Goal: Task Accomplishment & Management: Use online tool/utility

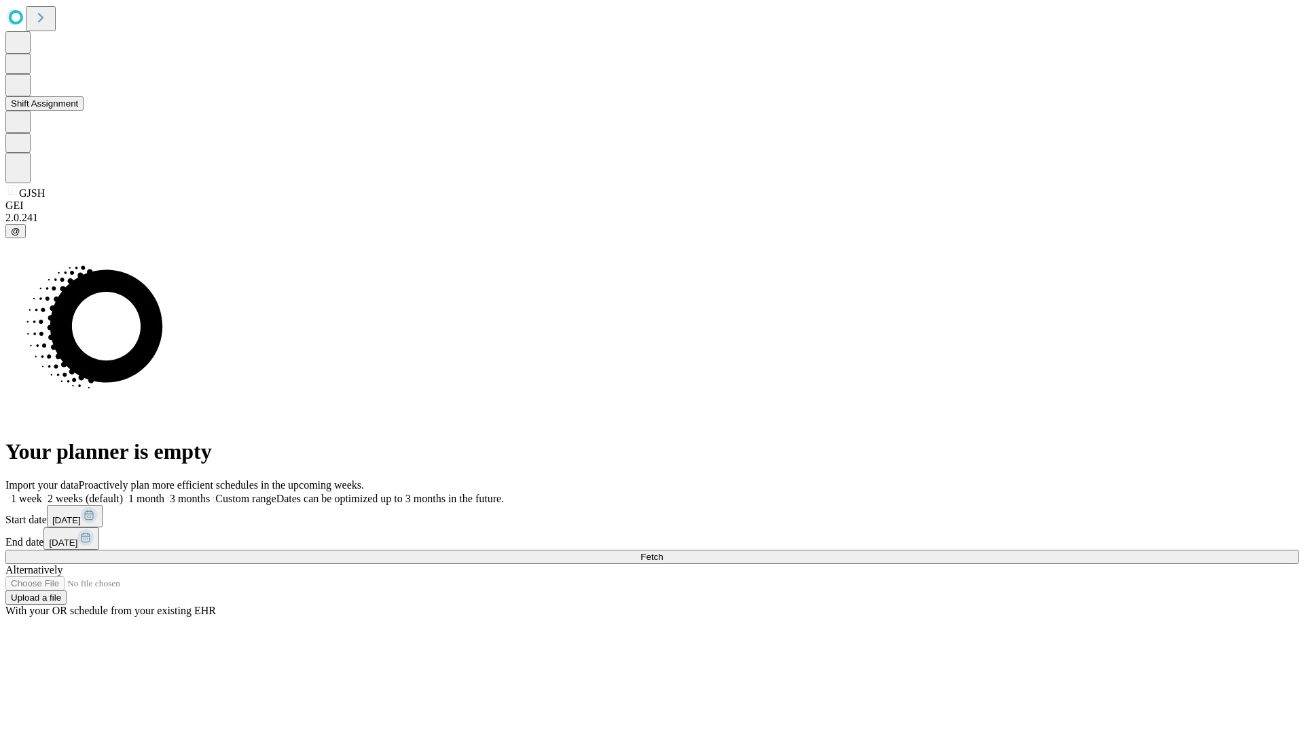
click at [84, 111] on button "Shift Assignment" at bounding box center [44, 103] width 78 height 14
